Goal: Task Accomplishment & Management: Manage account settings

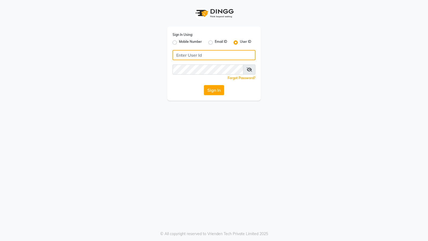
type input "face123"
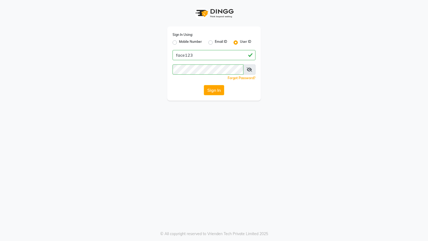
click at [248, 68] on icon at bounding box center [249, 69] width 5 height 4
click at [209, 91] on button "Sign In" at bounding box center [214, 90] width 20 height 10
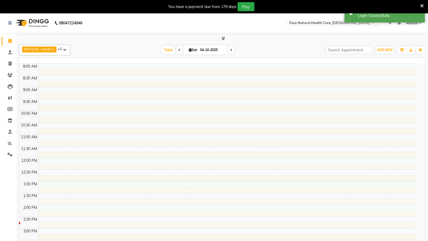
select select "en"
